Goal: Navigation & Orientation: Find specific page/section

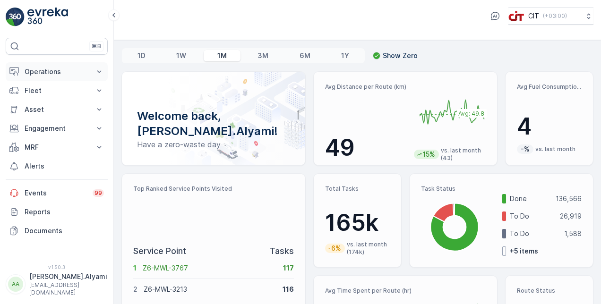
click at [47, 70] on p "Operations" at bounding box center [57, 71] width 64 height 9
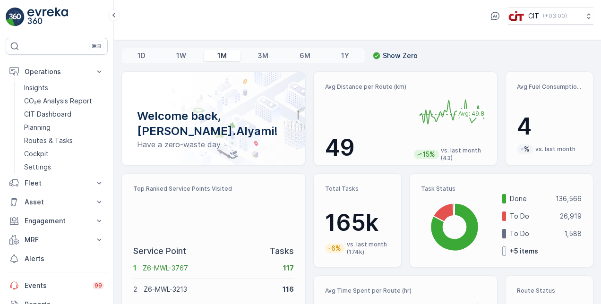
click at [279, 33] on div "CIT ( +03:00 )" at bounding box center [357, 20] width 487 height 40
